Goal: Information Seeking & Learning: Learn about a topic

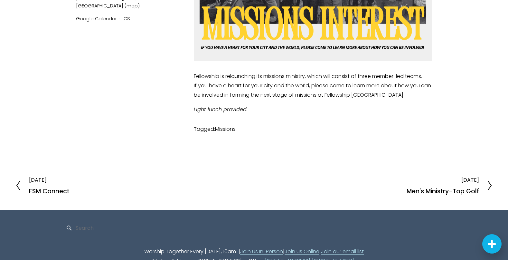
scroll to position [166, 0]
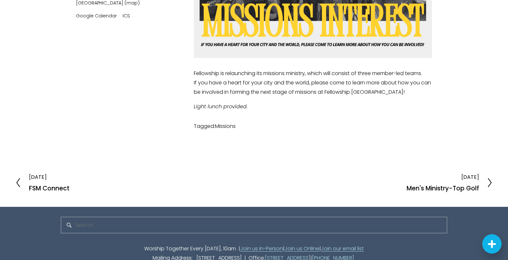
click at [477, 187] on h2 "Men's Ministry-Top Golf" at bounding box center [443, 188] width 72 height 6
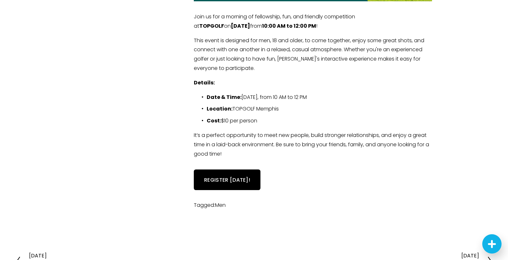
scroll to position [281, 0]
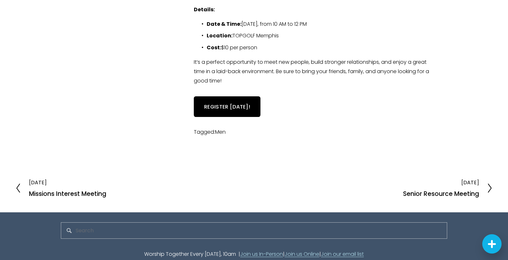
click at [485, 190] on div at bounding box center [486, 188] width 14 height 10
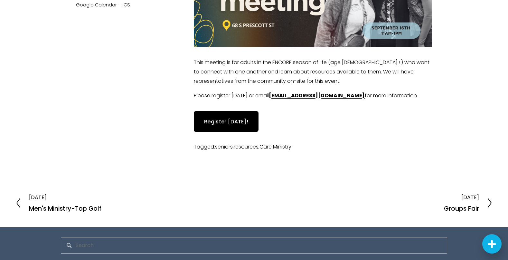
scroll to position [216, 0]
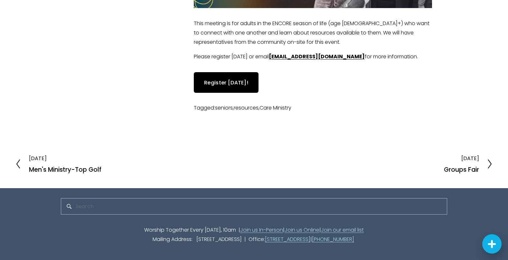
click at [460, 172] on h2 "Groups Fair" at bounding box center [461, 169] width 35 height 6
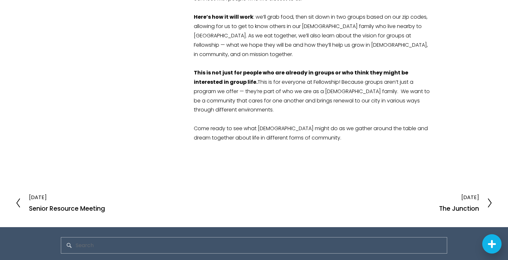
scroll to position [261, 0]
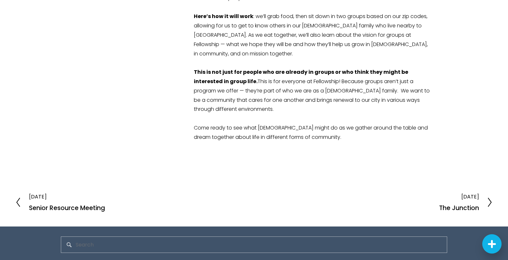
click at [460, 205] on h2 "The Junction" at bounding box center [459, 208] width 40 height 6
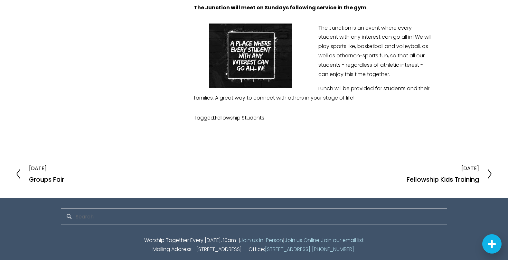
scroll to position [179, 0]
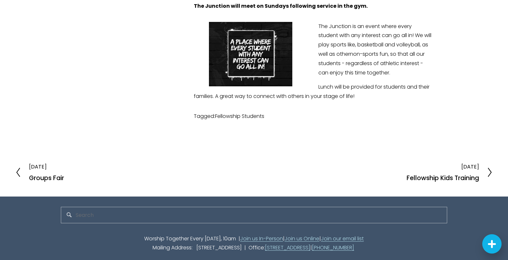
click at [454, 178] on h2 "Fellowship Kids Training" at bounding box center [443, 178] width 72 height 6
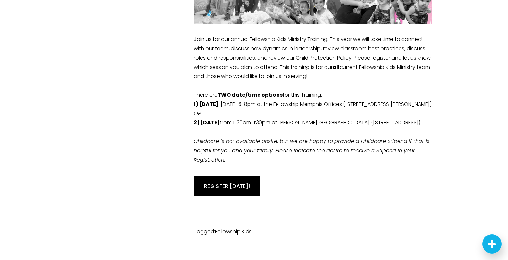
scroll to position [201, 0]
click at [247, 195] on link "REGISTER TODAY!" at bounding box center [227, 185] width 67 height 20
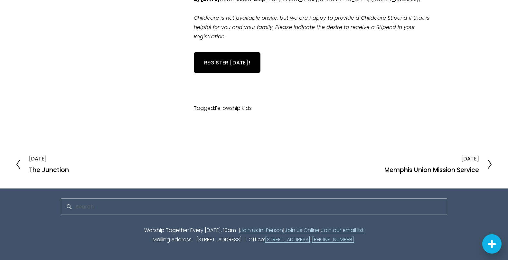
scroll to position [325, 0]
click at [468, 162] on div "September 25" at bounding box center [431, 159] width 95 height 6
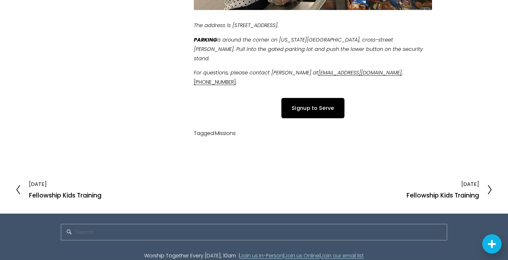
scroll to position [397, 0]
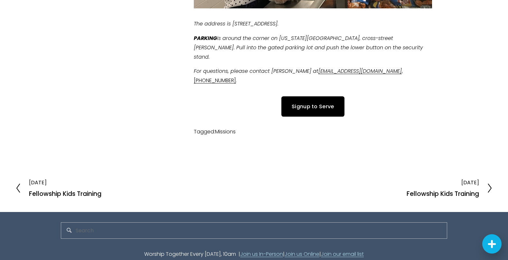
click at [464, 182] on div "[DATE]" at bounding box center [443, 182] width 72 height 6
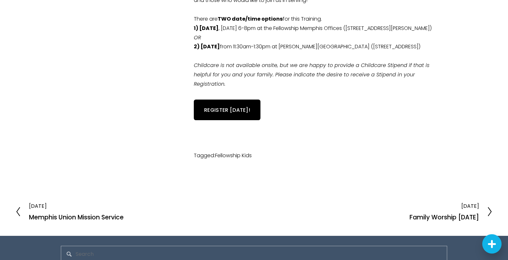
scroll to position [343, 0]
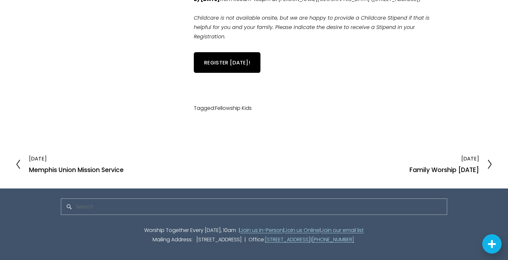
click at [442, 170] on h2 "Family Worship [DATE]" at bounding box center [445, 170] width 70 height 6
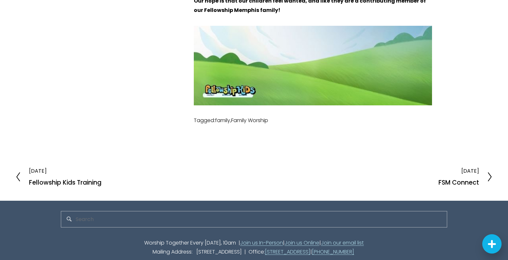
scroll to position [339, 0]
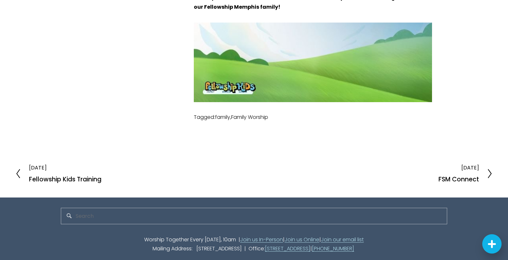
click at [469, 176] on h2 "FSM Connect" at bounding box center [459, 179] width 41 height 6
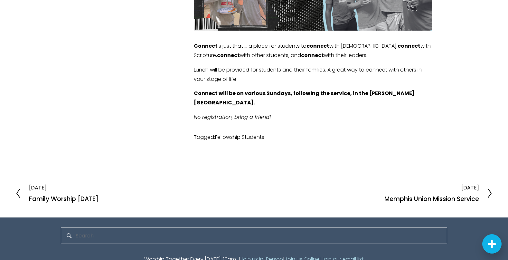
scroll to position [214, 0]
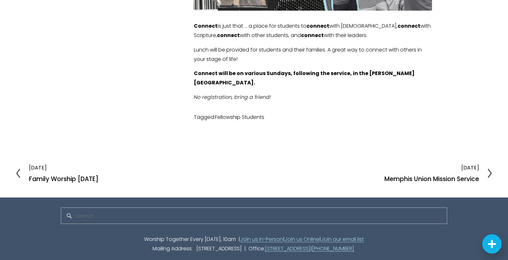
click at [39, 176] on h2 "Family Worship [DATE]" at bounding box center [64, 179] width 70 height 6
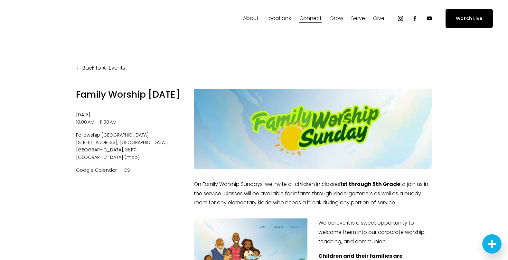
scroll to position [0, 0]
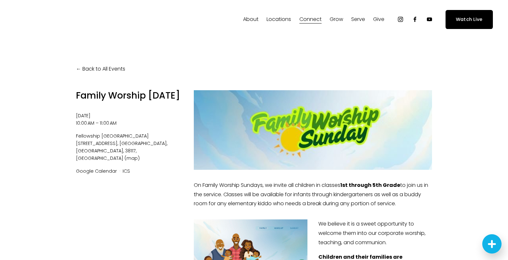
click at [105, 69] on link "Back to All Events" at bounding box center [100, 68] width 49 height 9
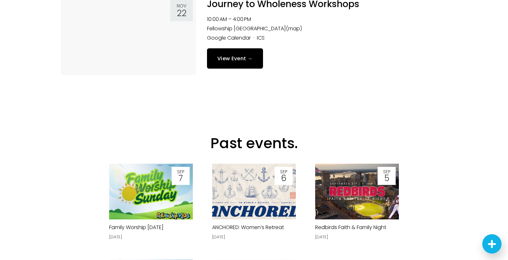
scroll to position [1404, 0]
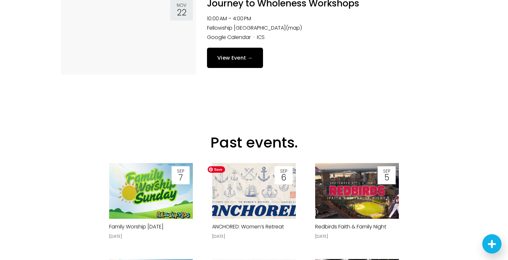
click at [237, 191] on img at bounding box center [253, 191] width 99 height 56
